Goal: Complete application form

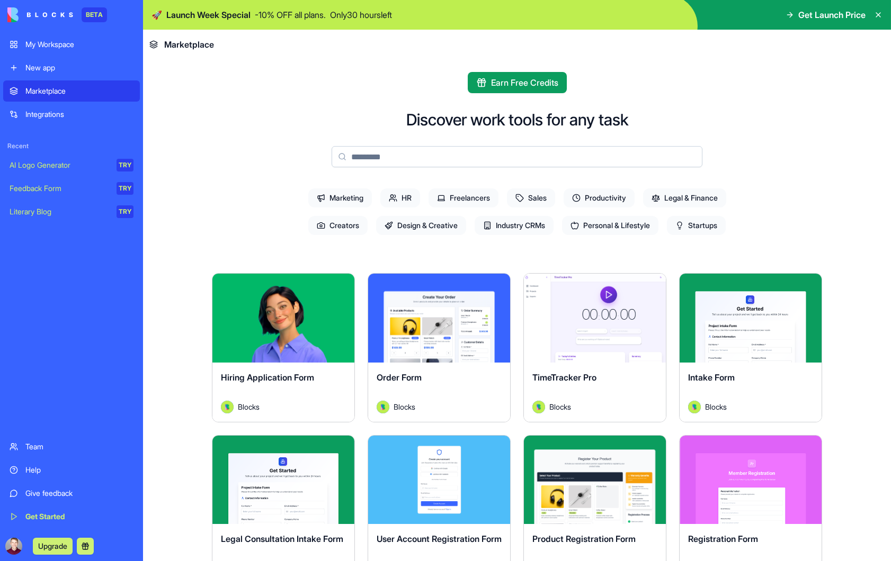
click at [274, 323] on button "Explore" at bounding box center [283, 318] width 79 height 21
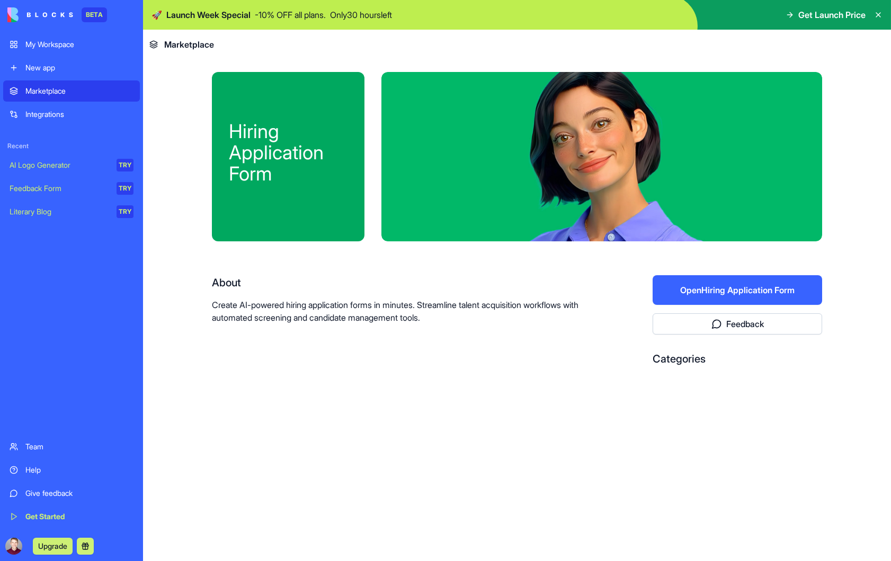
click at [716, 291] on button "Open Hiring Application Form" at bounding box center [737, 290] width 169 height 30
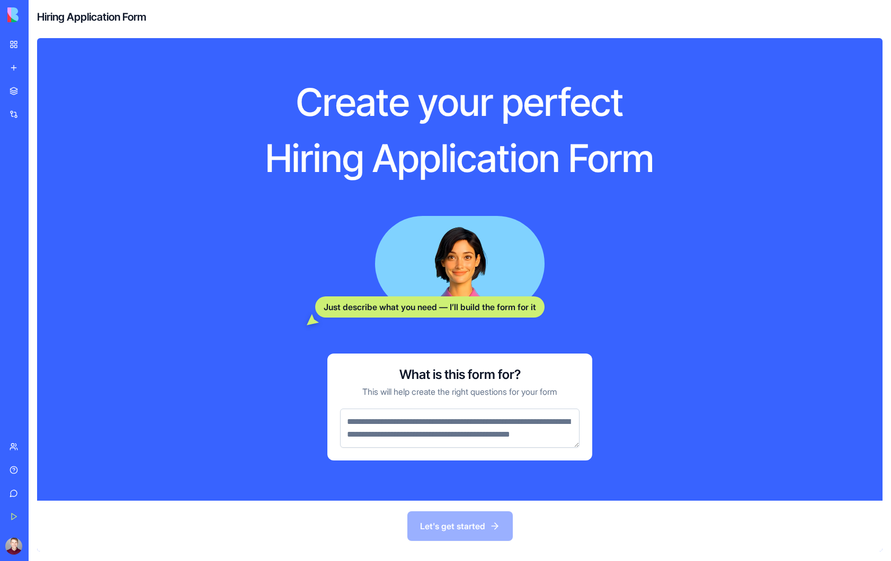
click at [408, 423] on textarea at bounding box center [459, 428] width 239 height 39
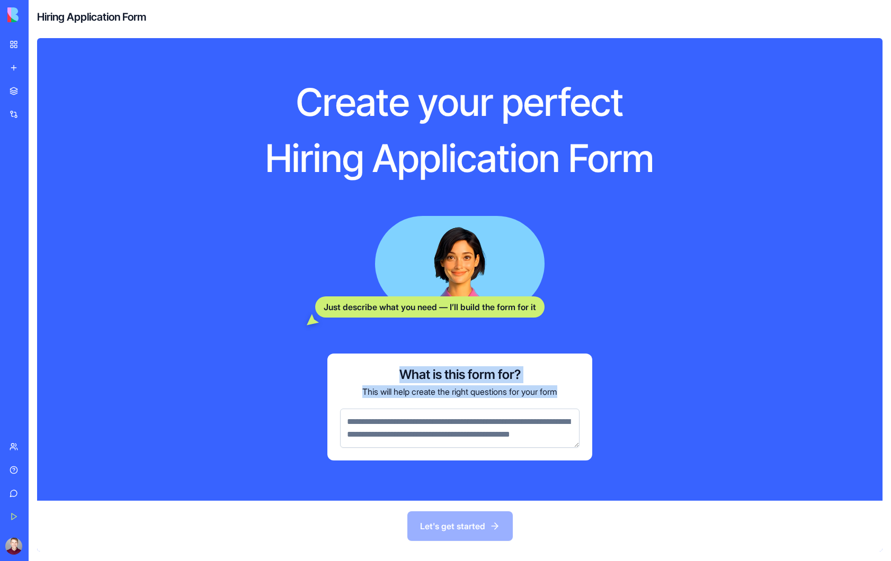
drag, startPoint x: 571, startPoint y: 384, endPoint x: 397, endPoint y: 372, distance: 174.7
click at [397, 372] on div "What is this form for? This will help create the right questions for your form" at bounding box center [459, 383] width 239 height 32
copy div "What is this form for? This will help create the right questions for your form"
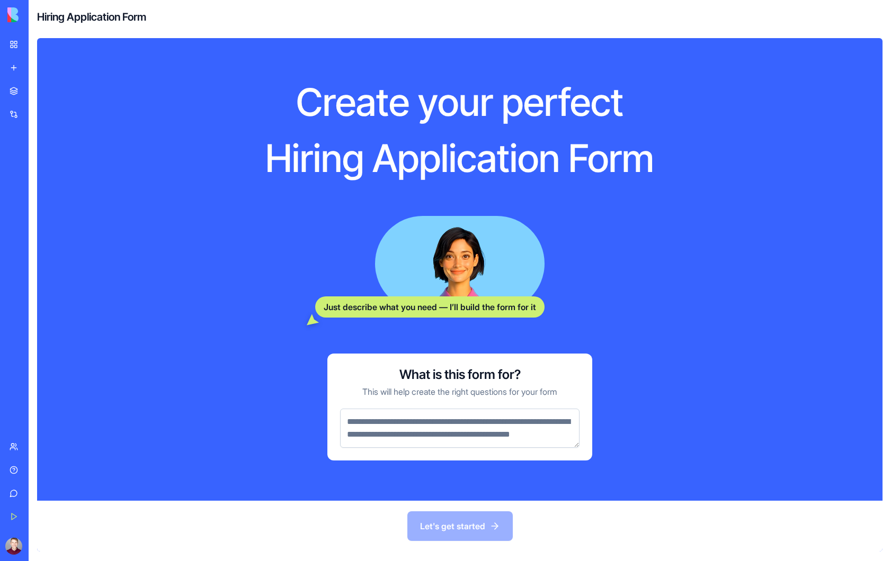
click at [418, 439] on textarea at bounding box center [459, 428] width 239 height 39
paste textarea "**********"
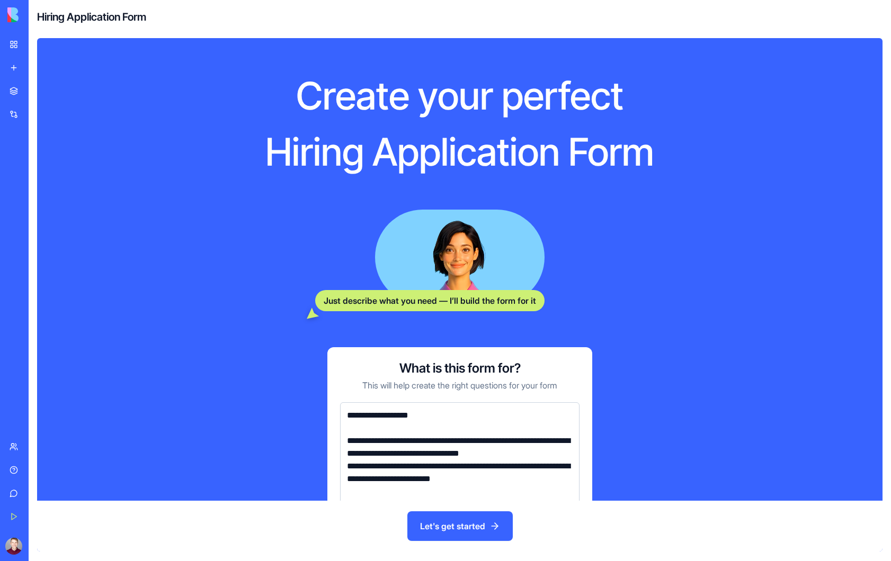
scroll to position [238, 0]
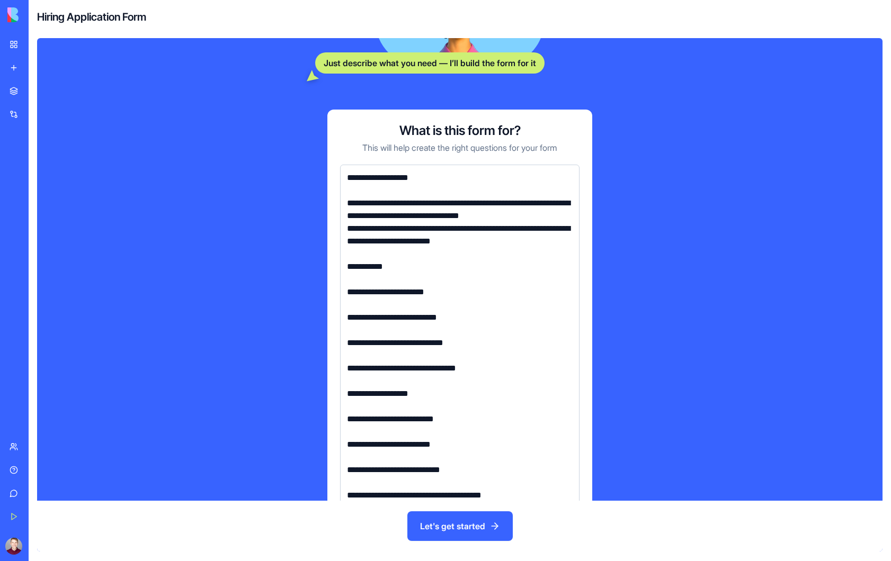
type textarea "**********"
click at [452, 523] on button "Let's get started" at bounding box center [459, 527] width 105 height 30
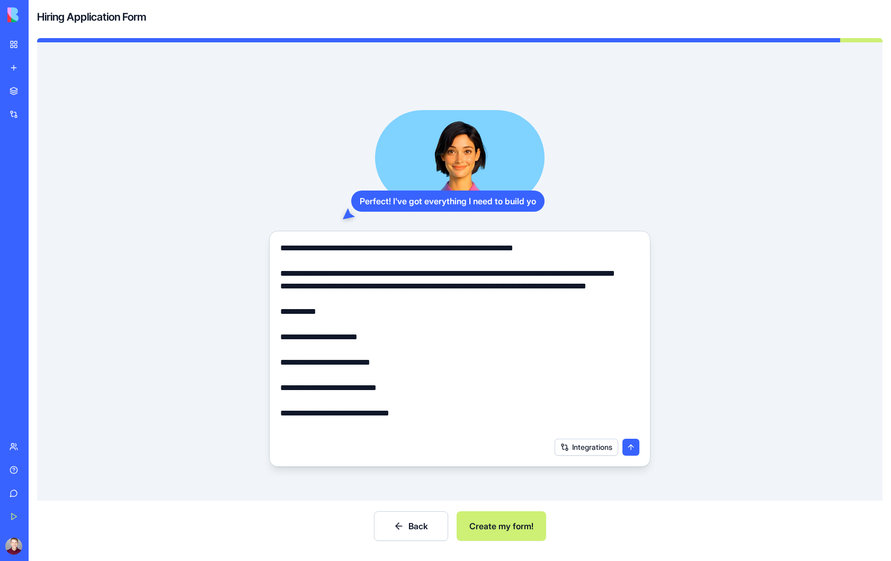
click at [579, 446] on button "Integrations" at bounding box center [587, 447] width 64 height 17
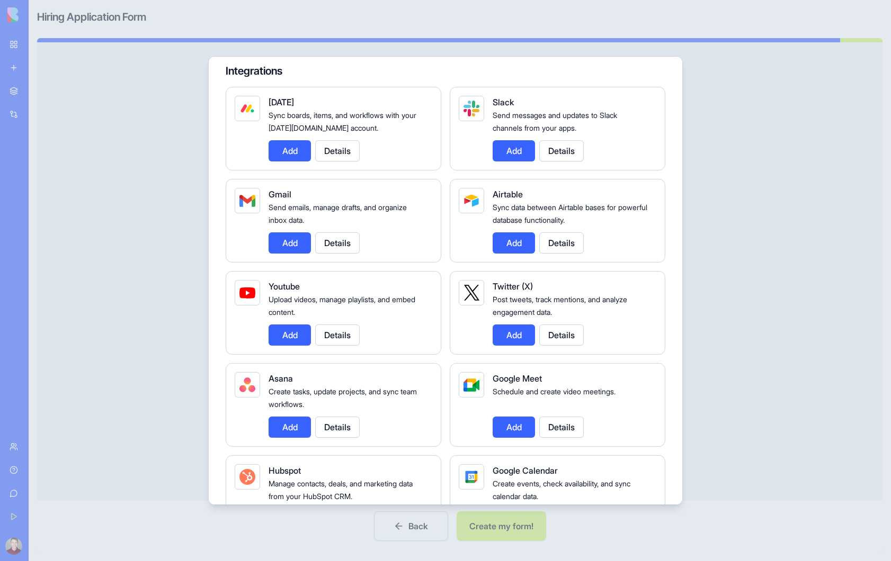
scroll to position [202, 0]
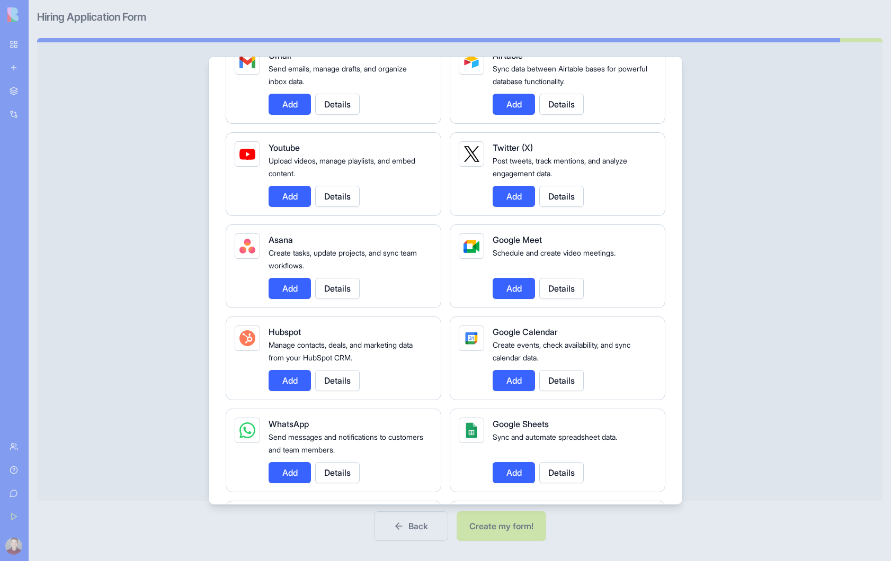
click at [517, 474] on button "Add" at bounding box center [514, 472] width 42 height 21
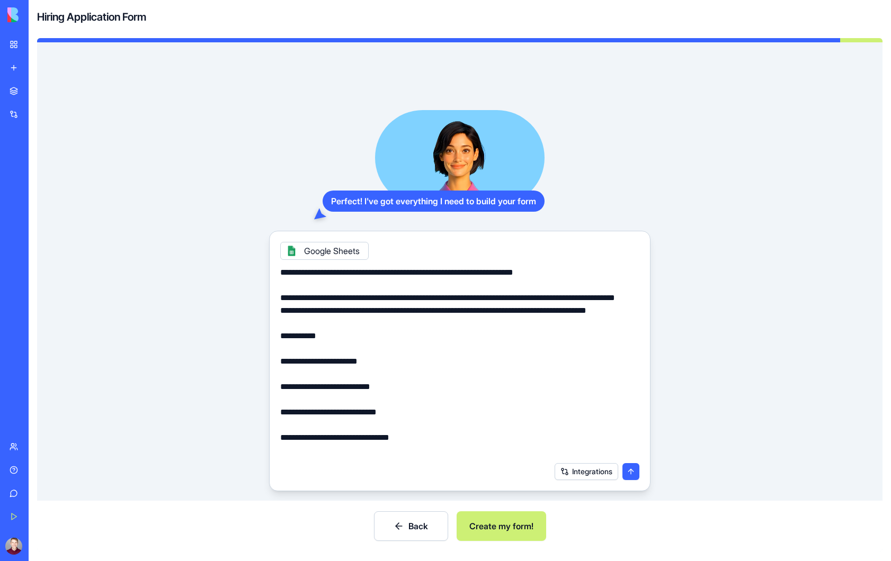
click at [571, 471] on button "Integrations" at bounding box center [587, 471] width 64 height 17
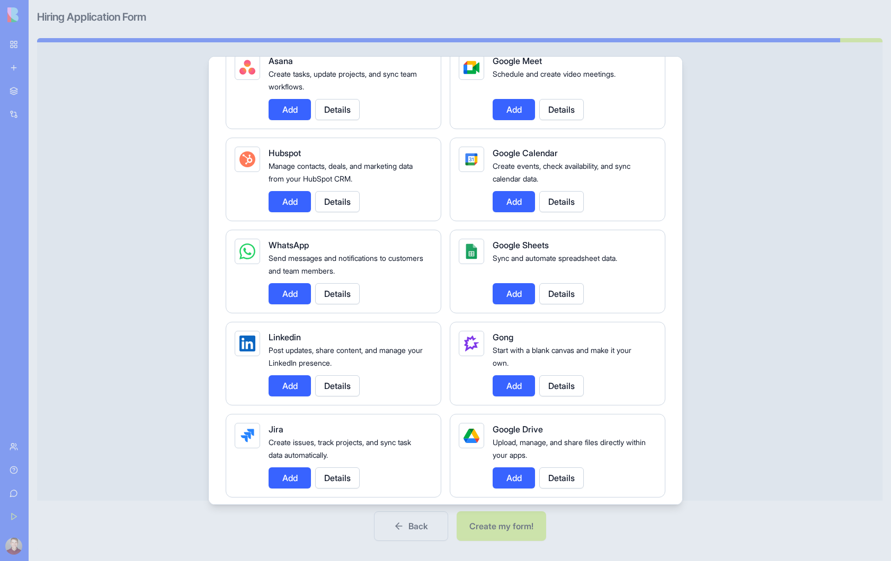
scroll to position [396, 0]
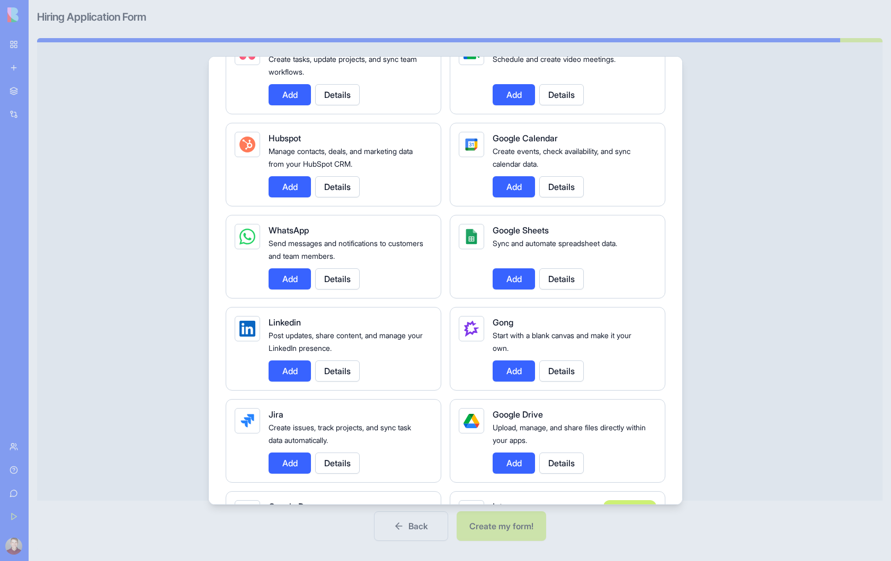
click at [211, 404] on div "Integrations Manage your connected services and discover new integrations Integ…" at bounding box center [445, 280] width 475 height 449
click at [209, 413] on div "Integrations Manage your connected services and discover new integrations Integ…" at bounding box center [445, 280] width 475 height 449
click at [719, 93] on div at bounding box center [445, 280] width 891 height 561
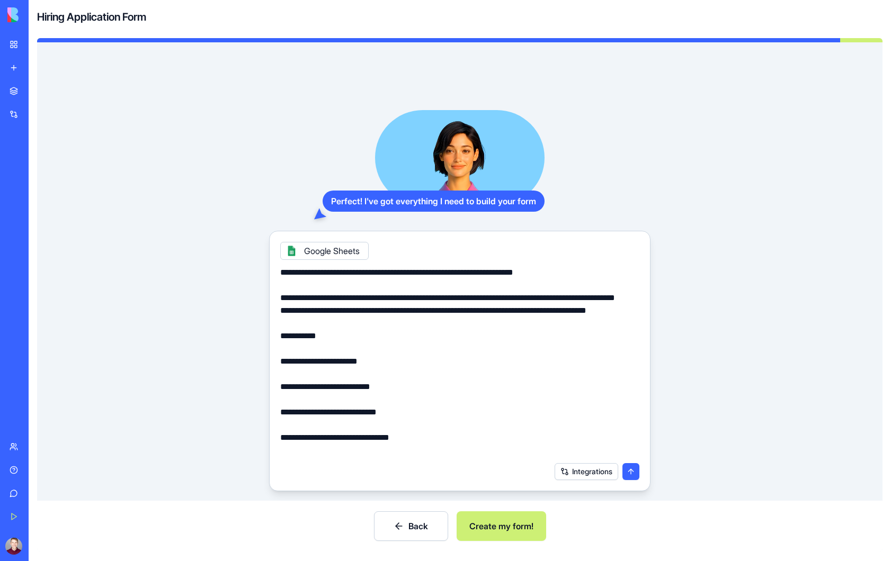
click at [631, 471] on button "submit" at bounding box center [630, 471] width 17 height 17
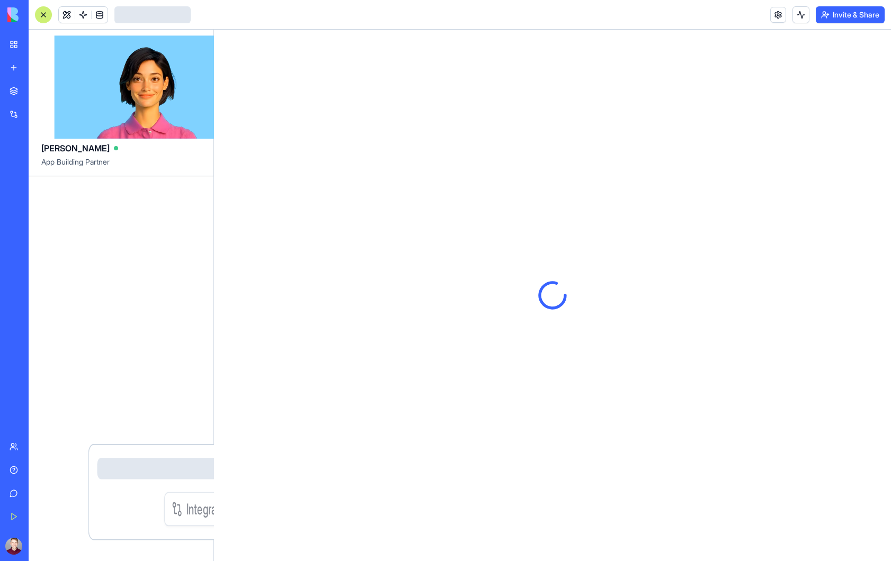
click at [521, 520] on div at bounding box center [552, 296] width 677 height 532
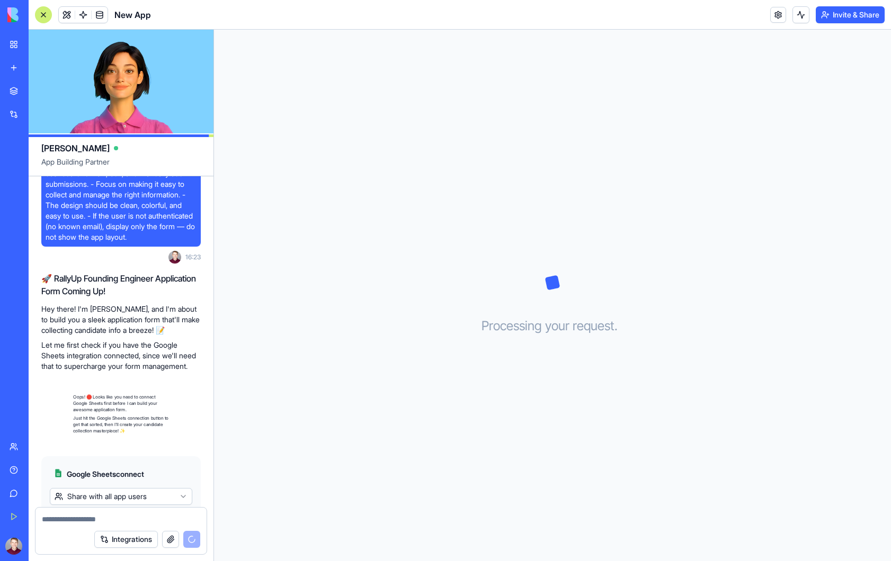
scroll to position [254, 0]
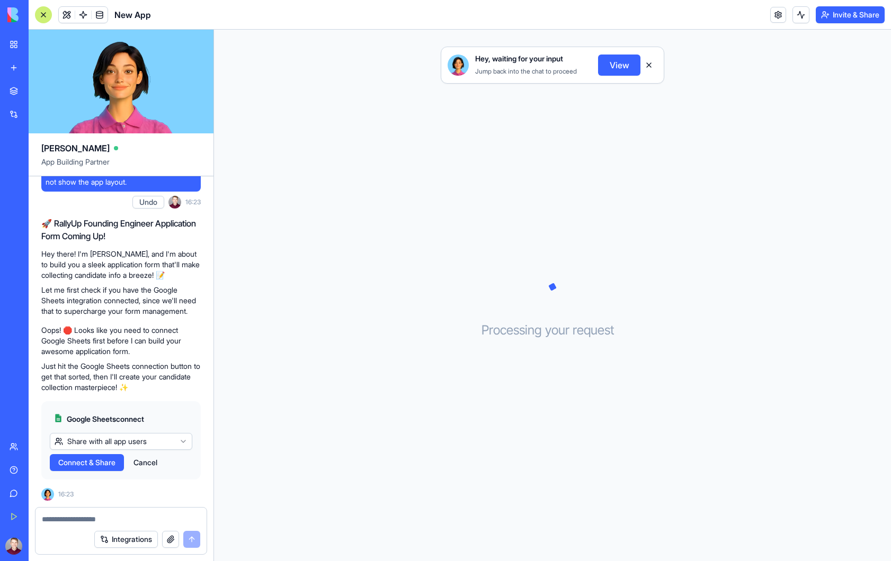
click at [96, 468] on span "Connect & Share" at bounding box center [86, 463] width 57 height 11
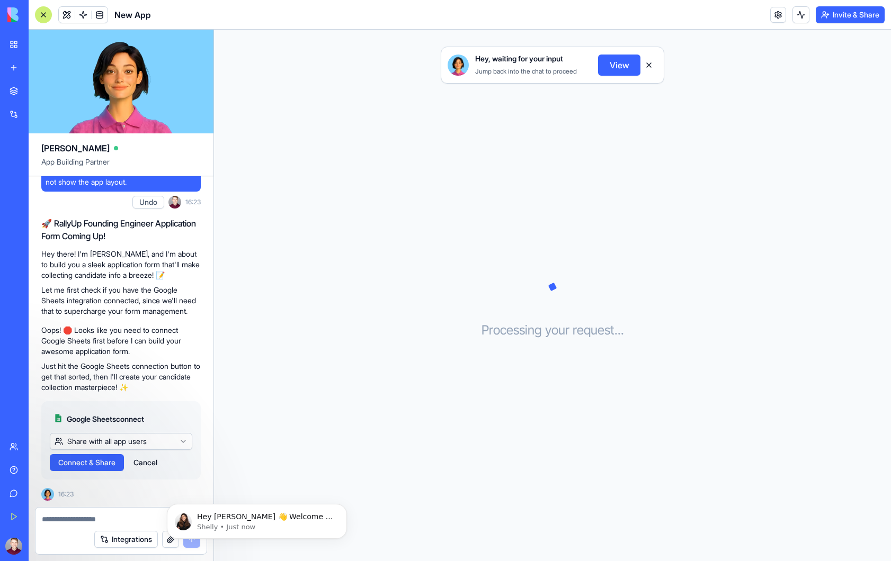
scroll to position [0, 0]
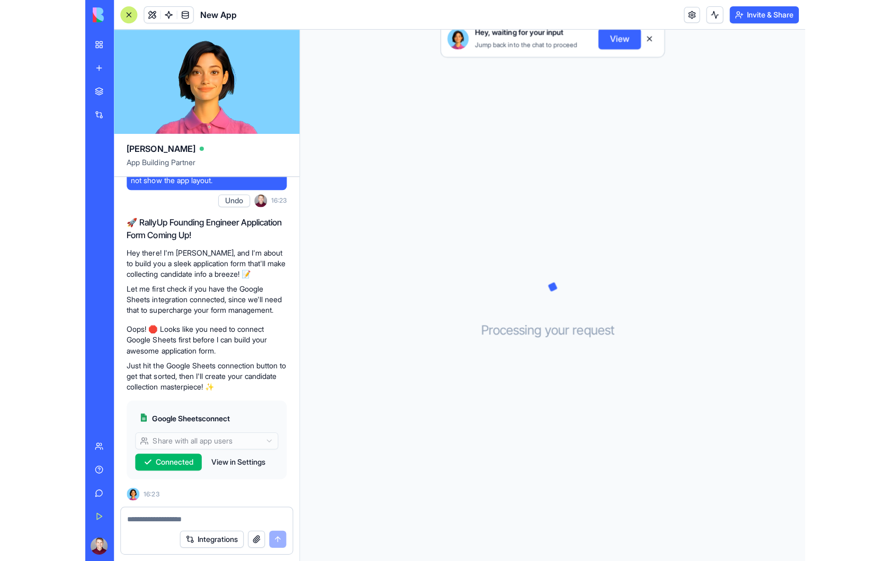
scroll to position [256, 0]
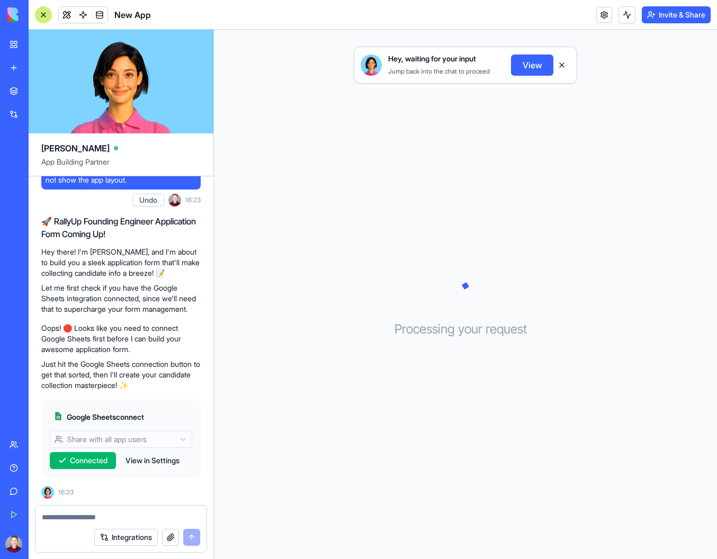
click at [529, 66] on button "View" at bounding box center [532, 65] width 42 height 21
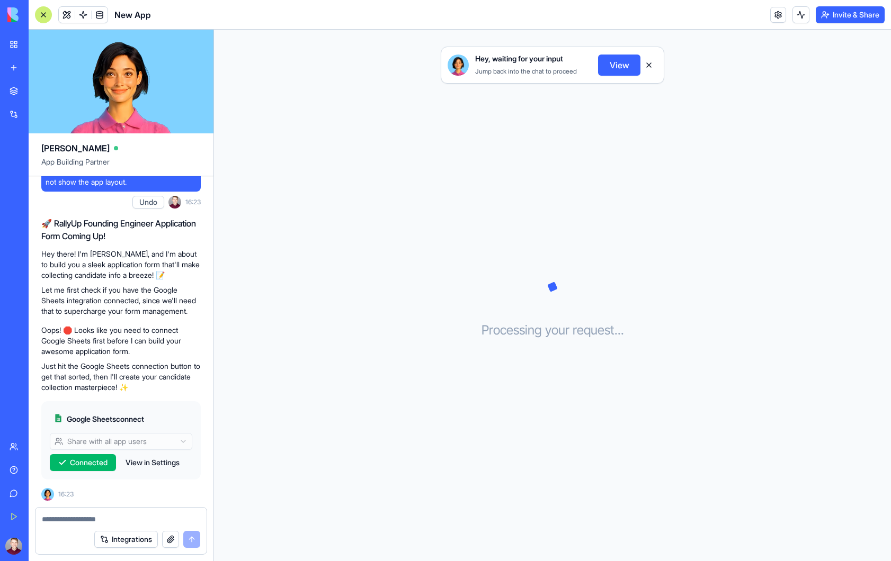
scroll to position [254, 0]
click at [613, 67] on button "View" at bounding box center [619, 65] width 42 height 21
click at [614, 67] on button "View" at bounding box center [619, 65] width 42 height 21
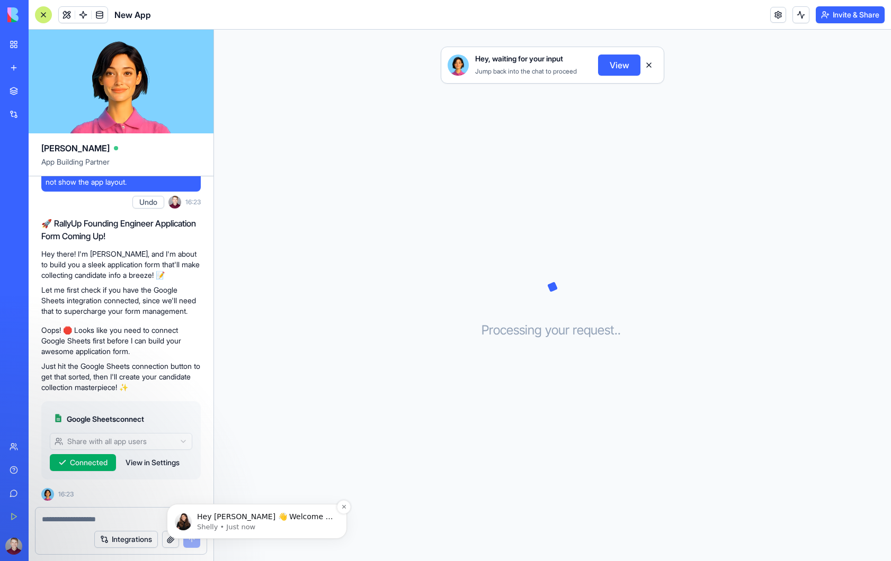
click at [234, 528] on p "Shelly • Just now" at bounding box center [265, 528] width 137 height 10
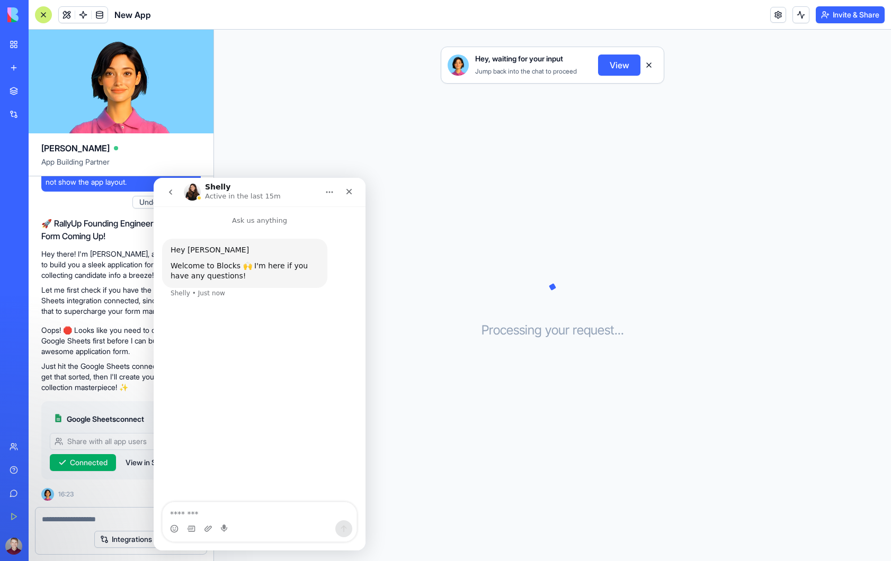
click at [236, 509] on textarea "Message…" at bounding box center [260, 512] width 194 height 18
type textarea "**********"
